Goal: Check status: Check status

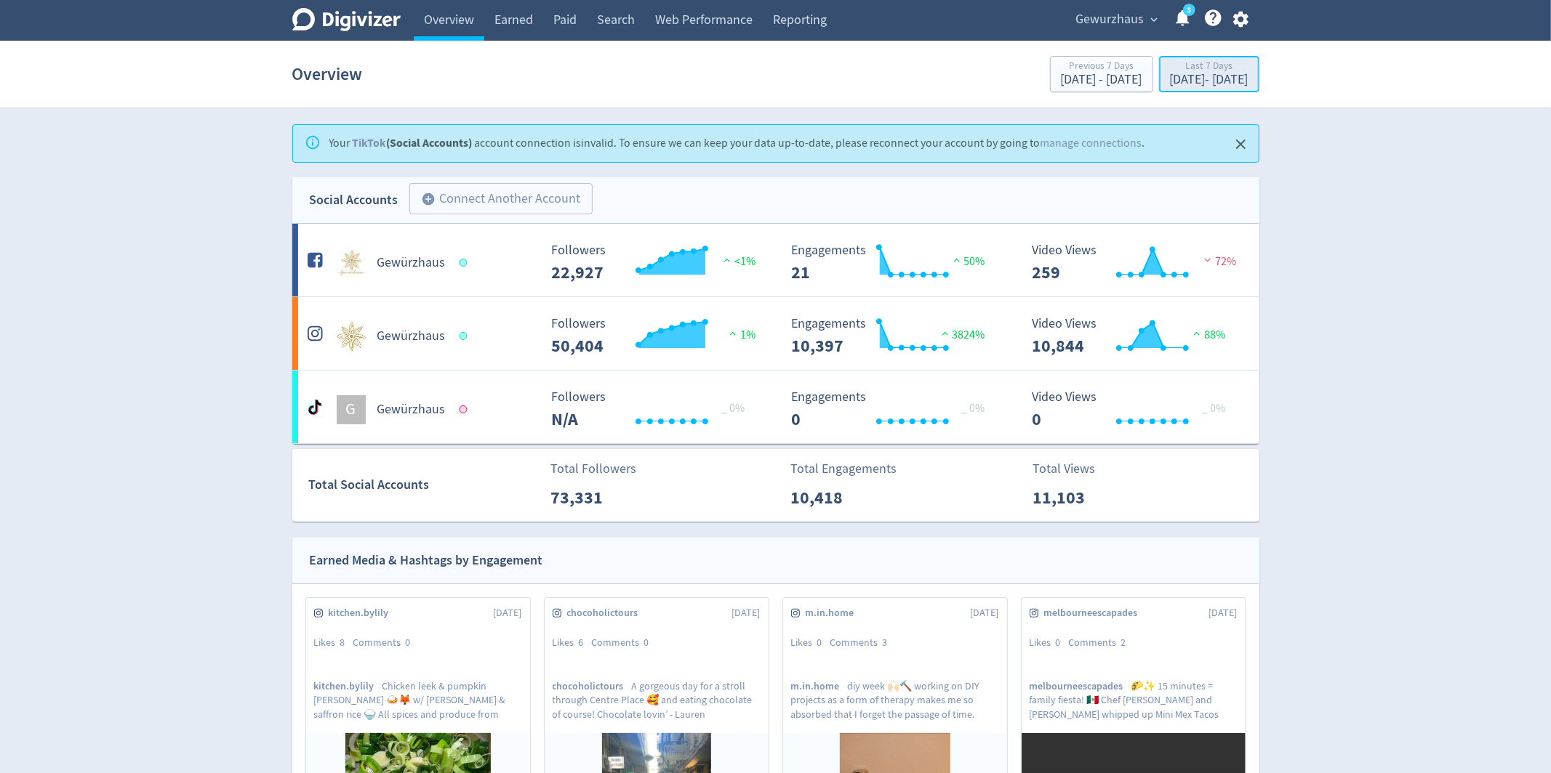
click at [1170, 83] on div "Sep 15, 2025 - Sep 21, 2025" at bounding box center [1209, 79] width 79 height 13
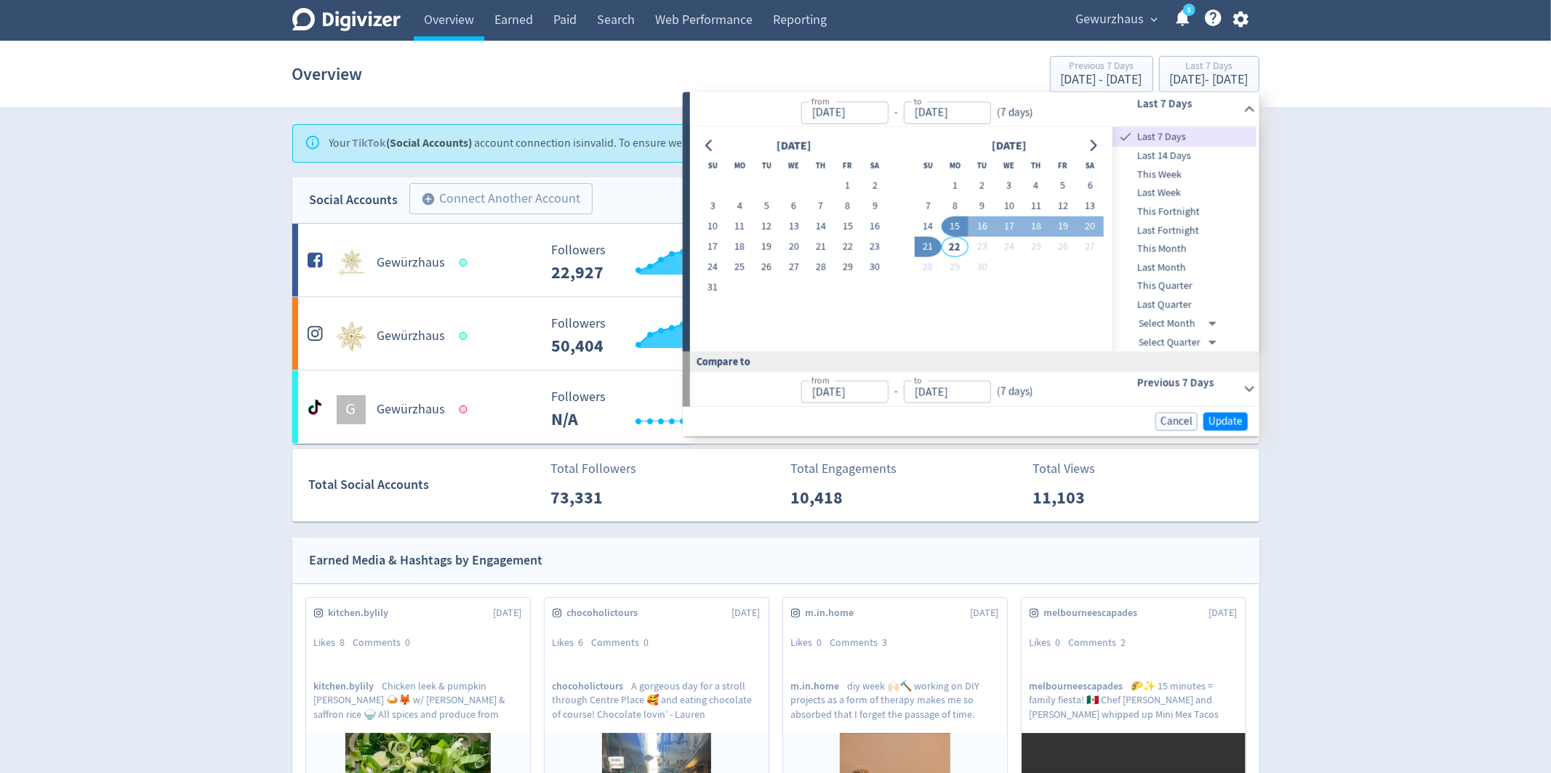
click at [1351, 116] on div "Digivizer Logo Mark Digivizer Logo Overview Earned Paid Search Web Performance …" at bounding box center [775, 683] width 1551 height 1367
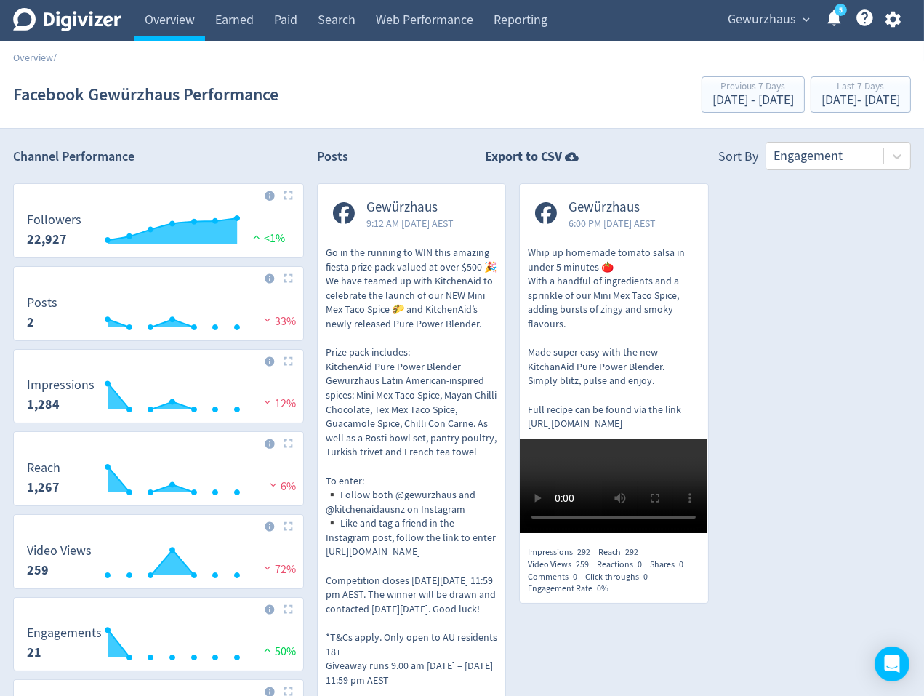
click at [55, 53] on span "/" at bounding box center [55, 57] width 4 height 13
click at [39, 55] on link "Overview" at bounding box center [33, 57] width 40 height 13
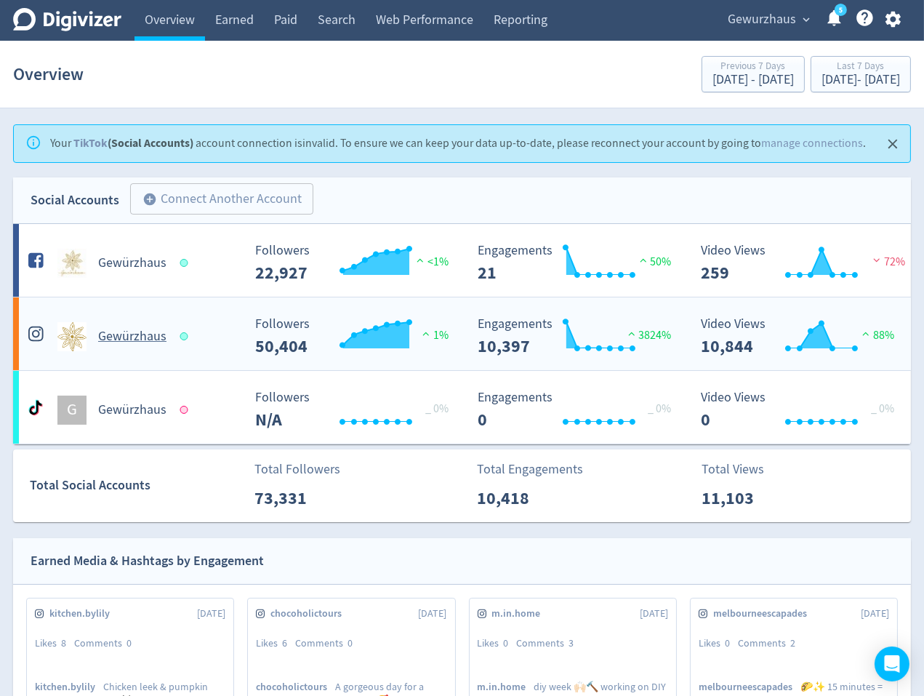
click at [151, 331] on h5 "Gewürzhaus" at bounding box center [132, 336] width 68 height 17
